Goal: Find specific page/section: Find specific page/section

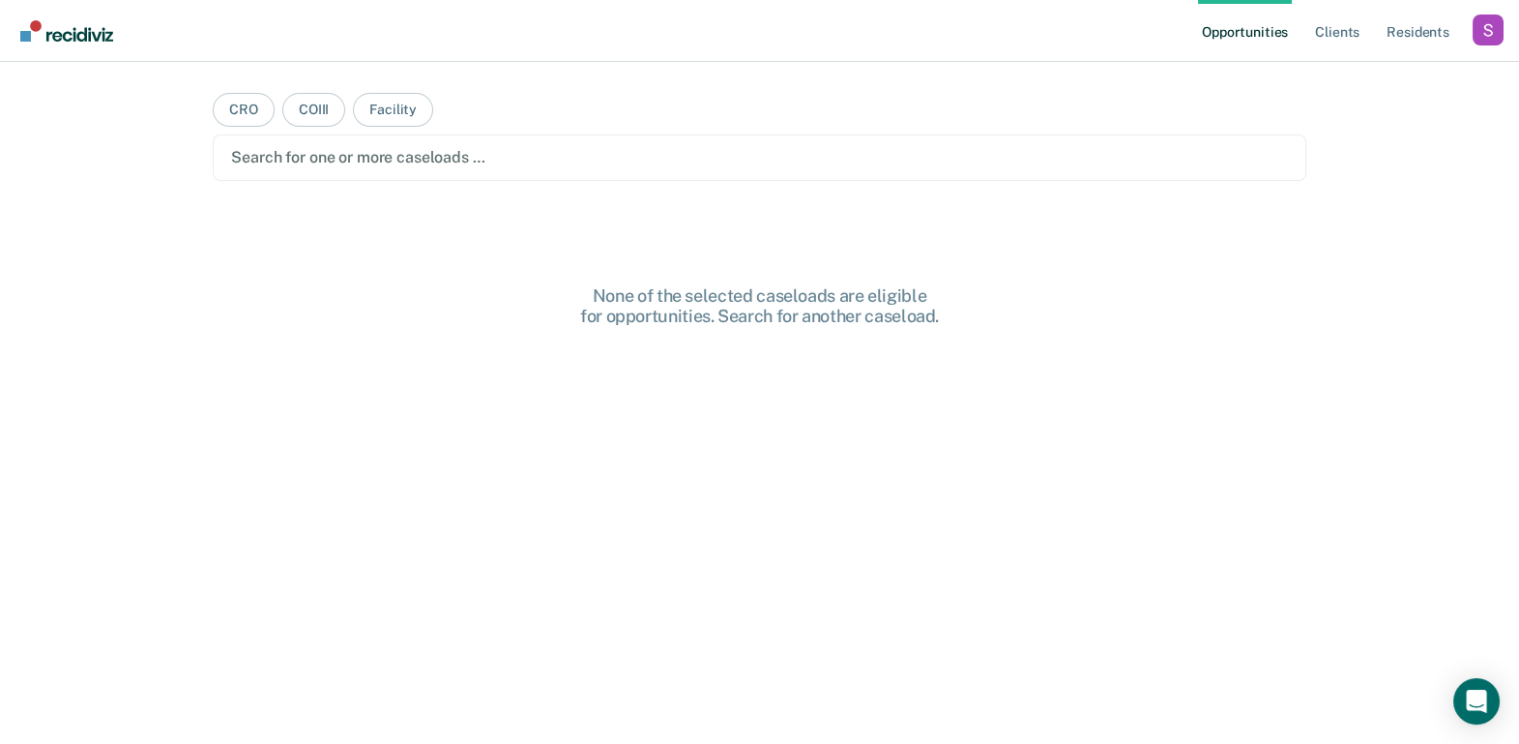
click at [1480, 45] on div "Profile How it works Log Out" at bounding box center [1488, 33] width 31 height 37
click at [1487, 41] on div "Profile dropdown button" at bounding box center [1488, 30] width 31 height 31
click at [1366, 68] on div "Profile How it works Log Out" at bounding box center [1410, 102] width 187 height 95
click at [1350, 76] on link "Profile" at bounding box center [1411, 79] width 156 height 16
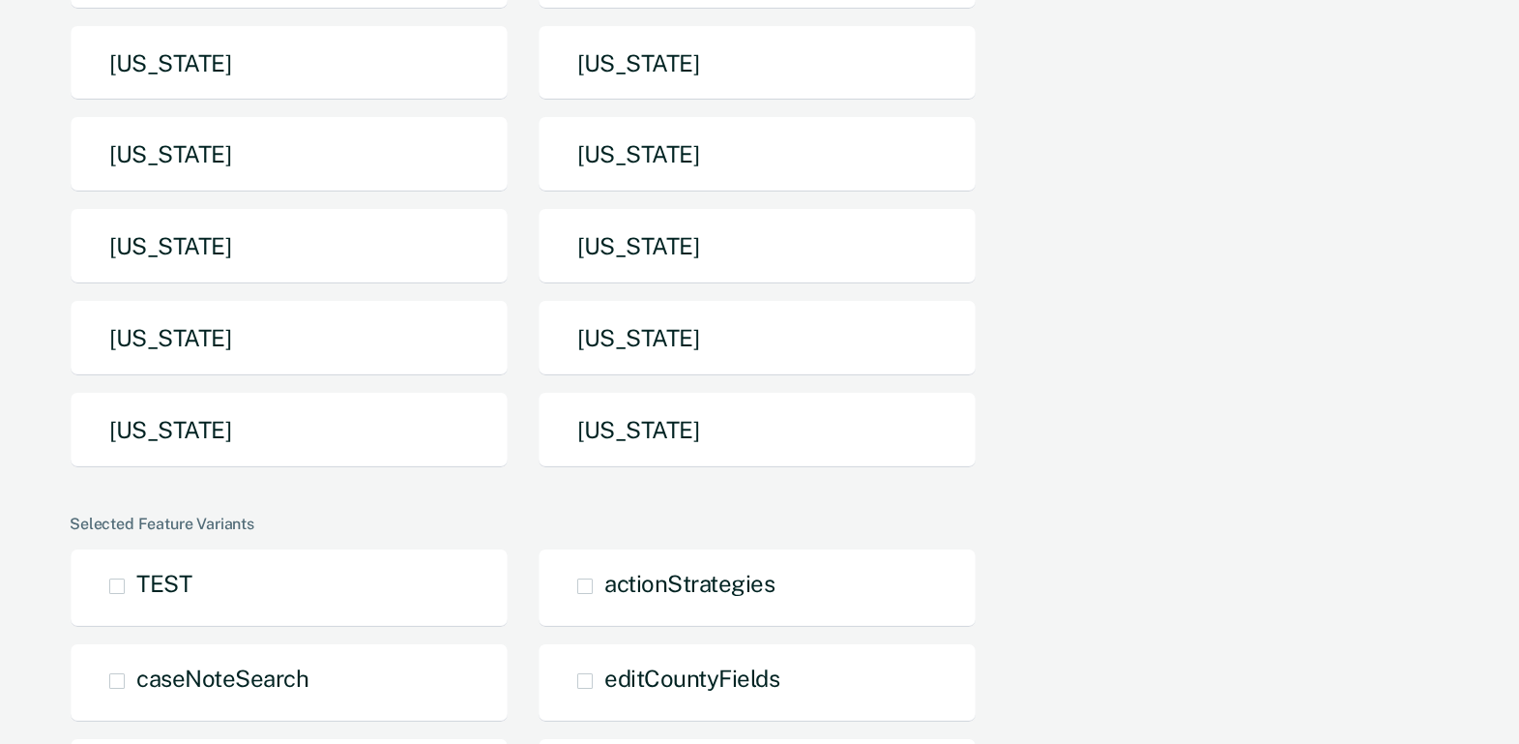
scroll to position [297, 0]
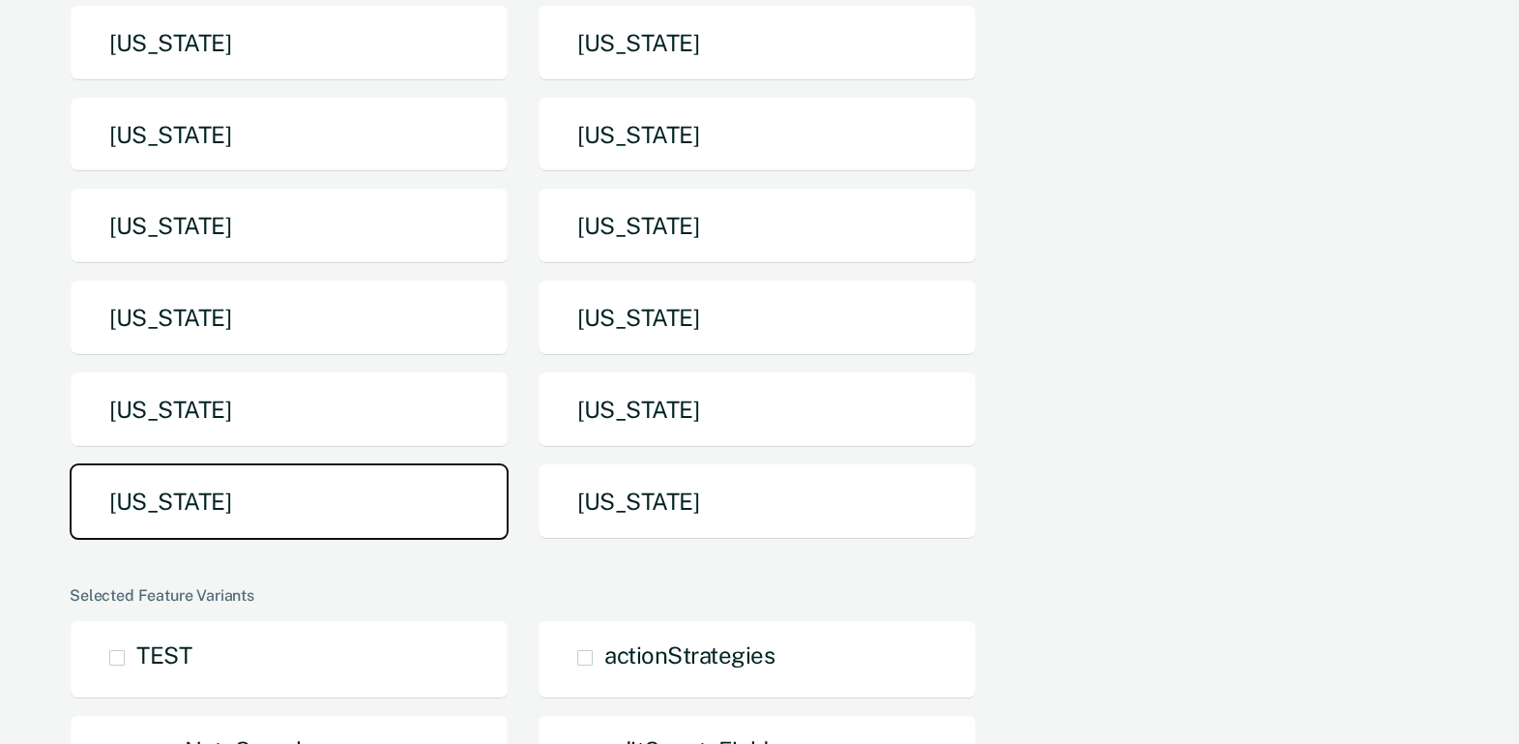
click at [281, 467] on button "[US_STATE]" at bounding box center [289, 501] width 439 height 76
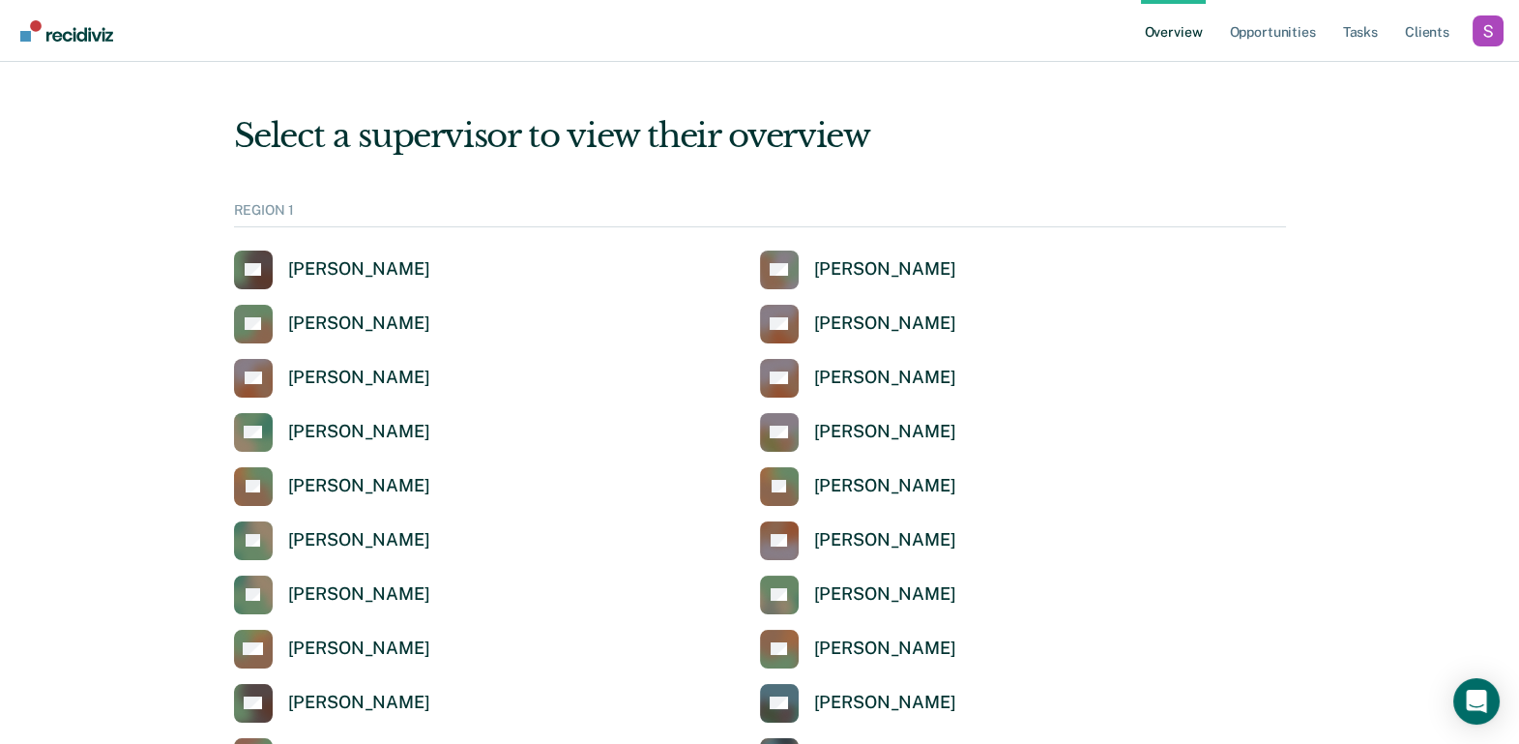
scroll to position [3303, 0]
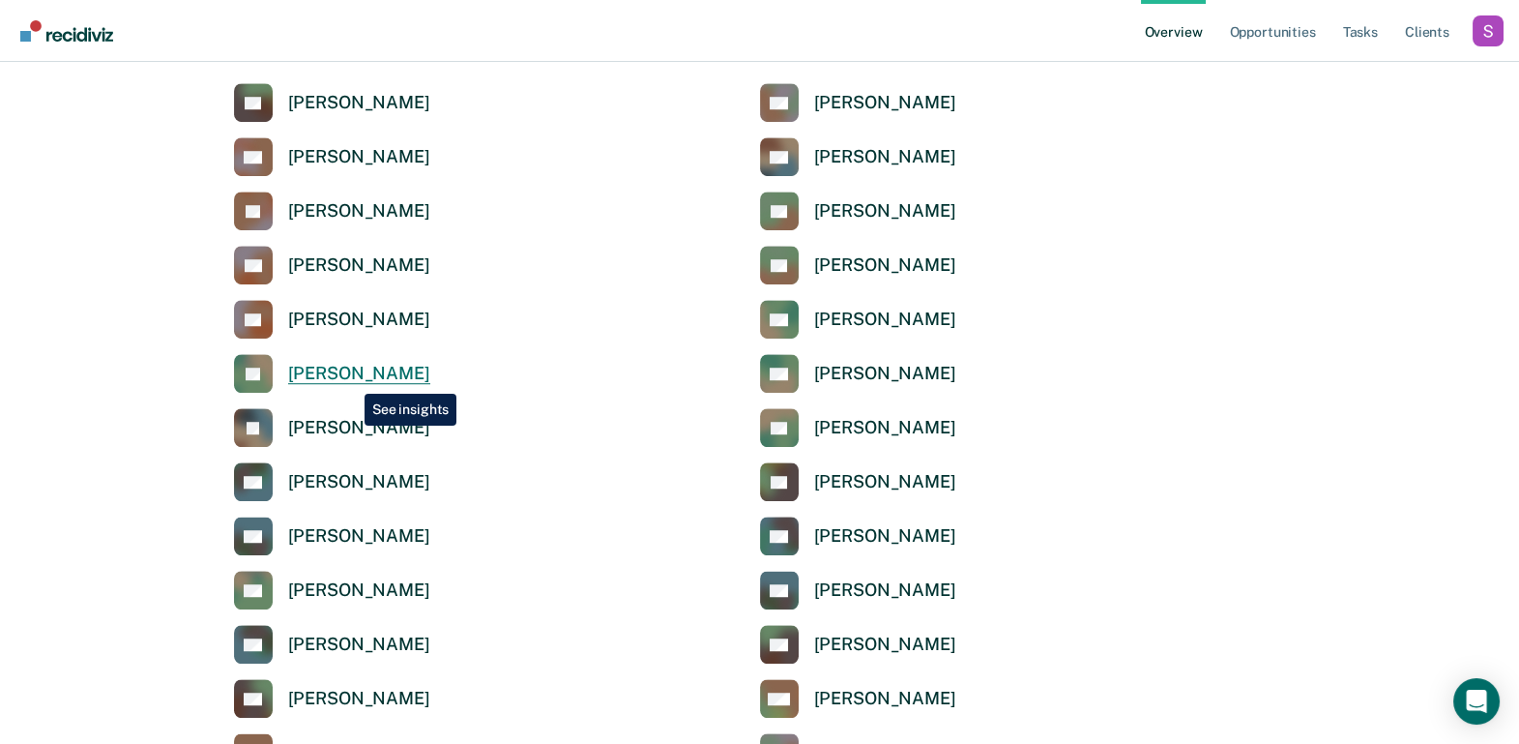
click at [338, 364] on div "[PERSON_NAME]" at bounding box center [359, 374] width 142 height 22
